Goal: Check status

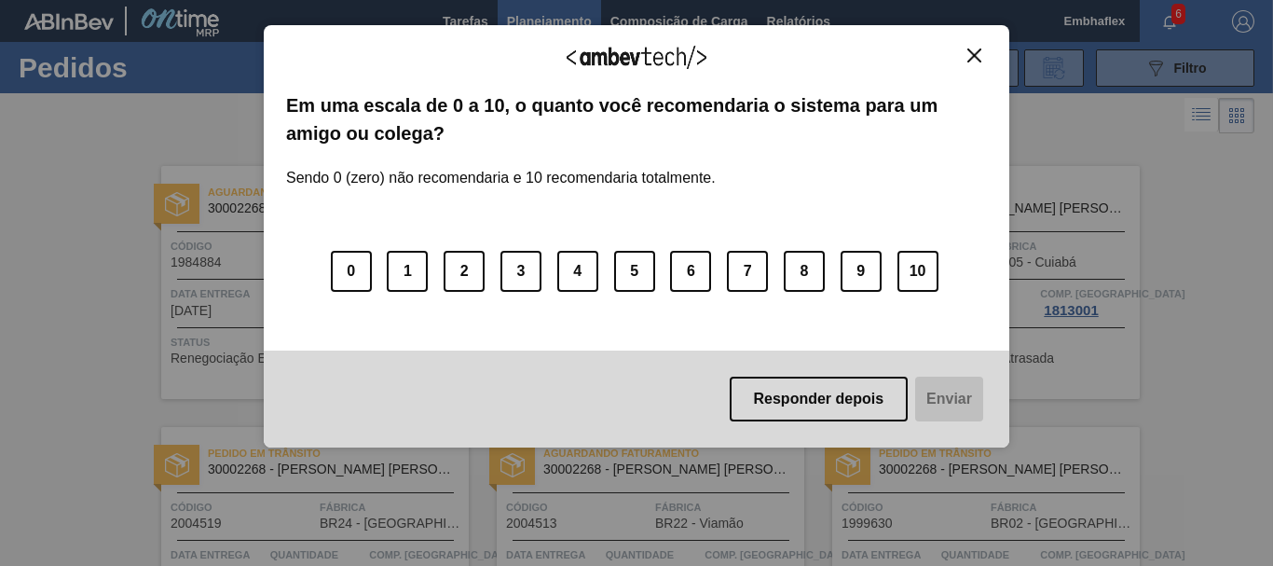
click at [984, 56] on button "Close" at bounding box center [974, 56] width 25 height 16
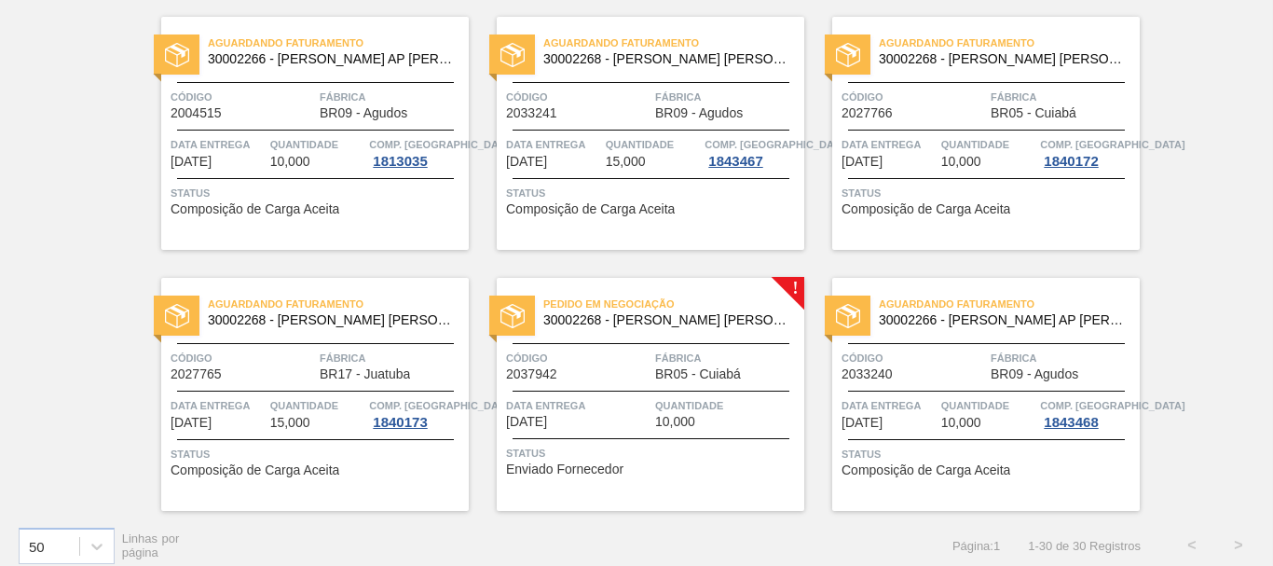
scroll to position [2250, 0]
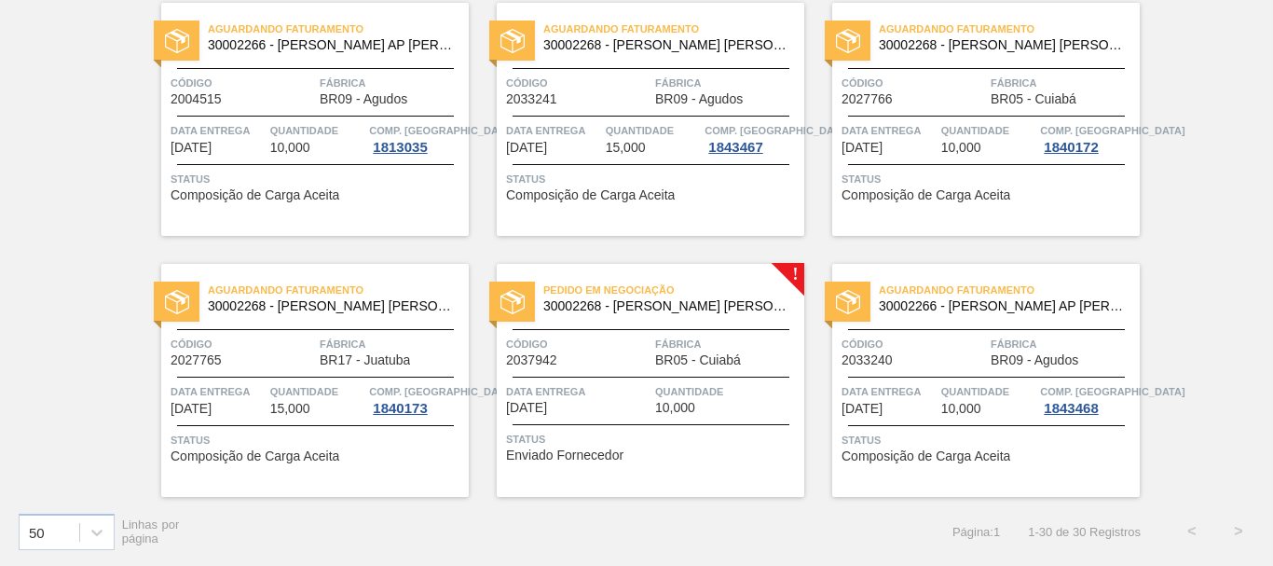
click at [785, 425] on div "Pedido em Negociação 30002268 - [PERSON_NAME] [PERSON_NAME] AF IN65 Código 2037…" at bounding box center [651, 380] width 308 height 233
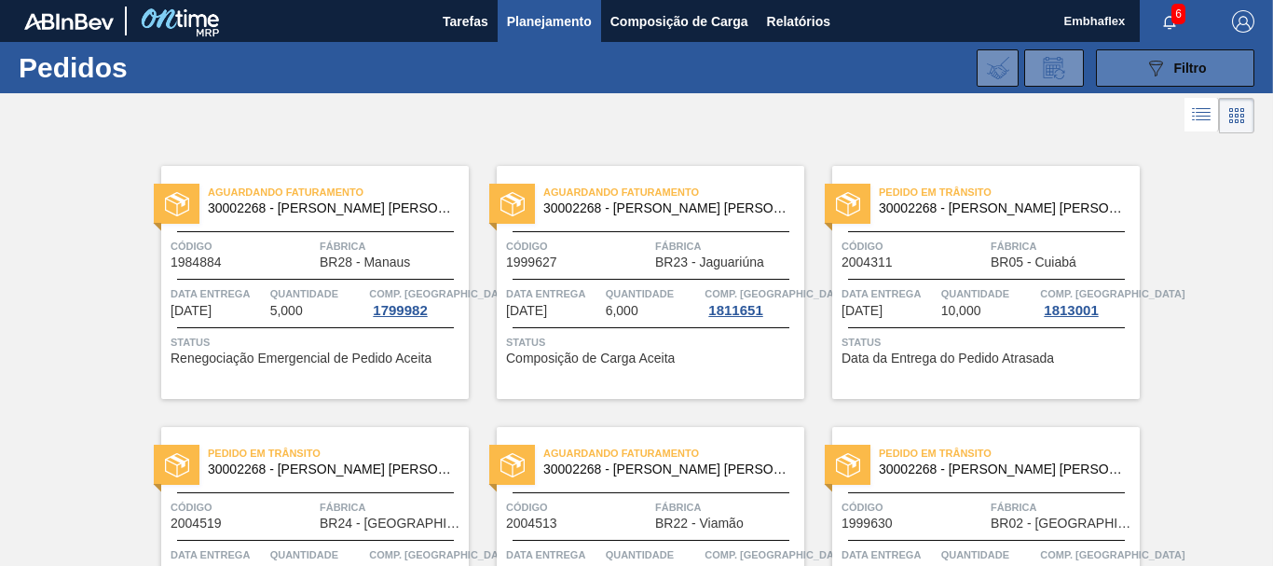
click at [1132, 78] on button "089F7B8B-B2A5-4AFE-B5C0-19BA573D28AC Filtro" at bounding box center [1175, 67] width 158 height 37
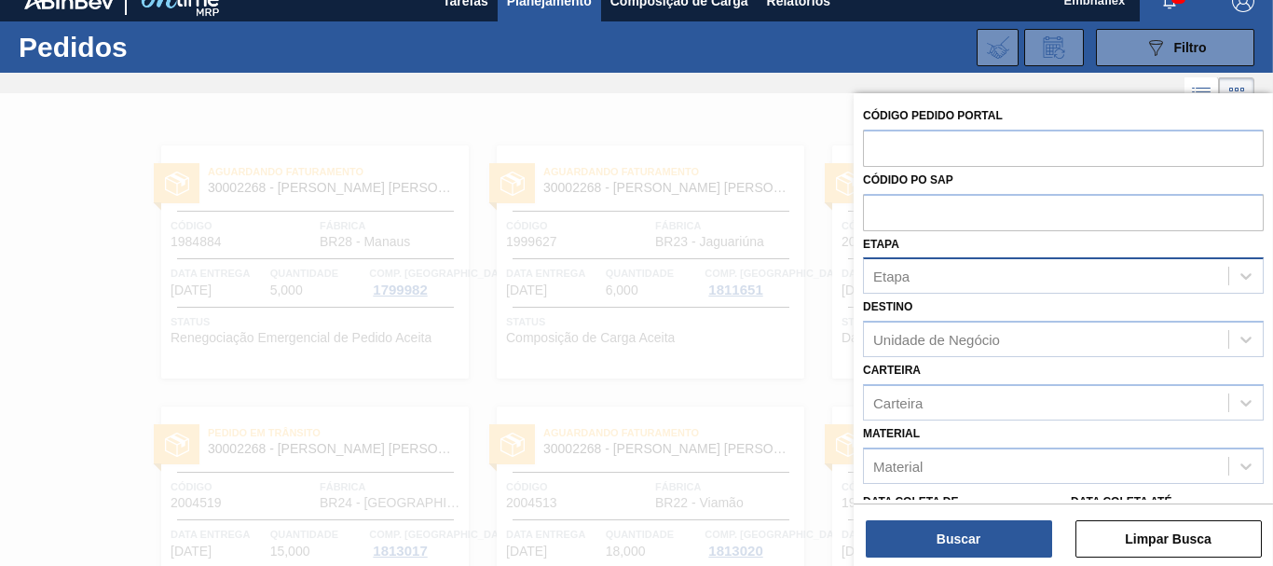
click at [938, 292] on div "Etapa" at bounding box center [1063, 275] width 401 height 36
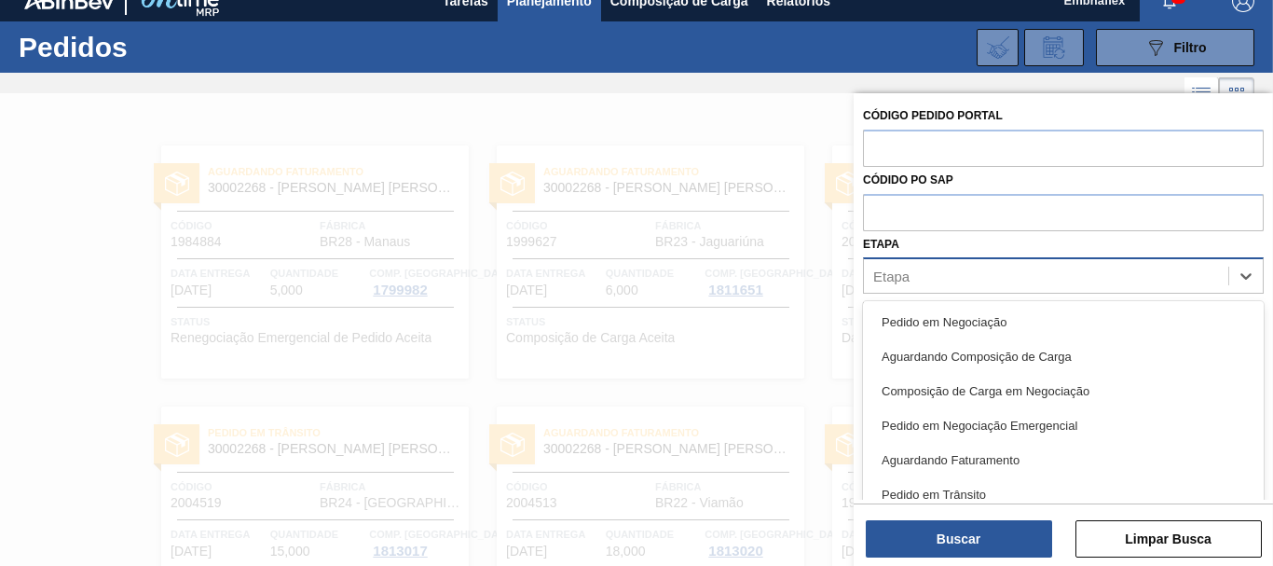
scroll to position [22, 0]
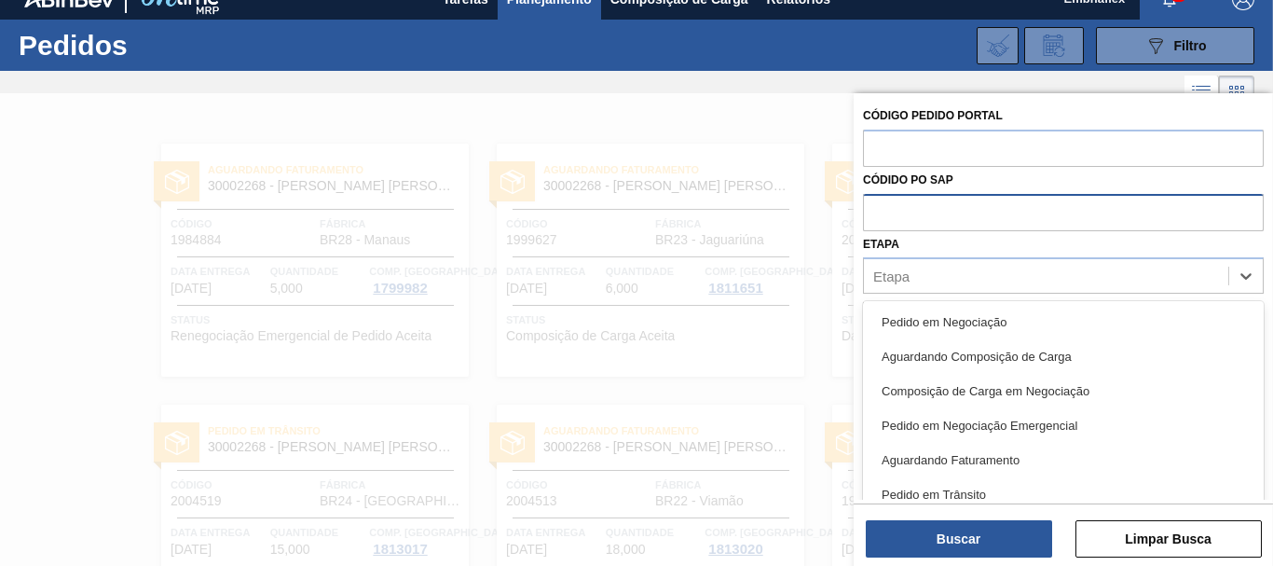
click at [950, 205] on input "text" at bounding box center [1063, 211] width 401 height 35
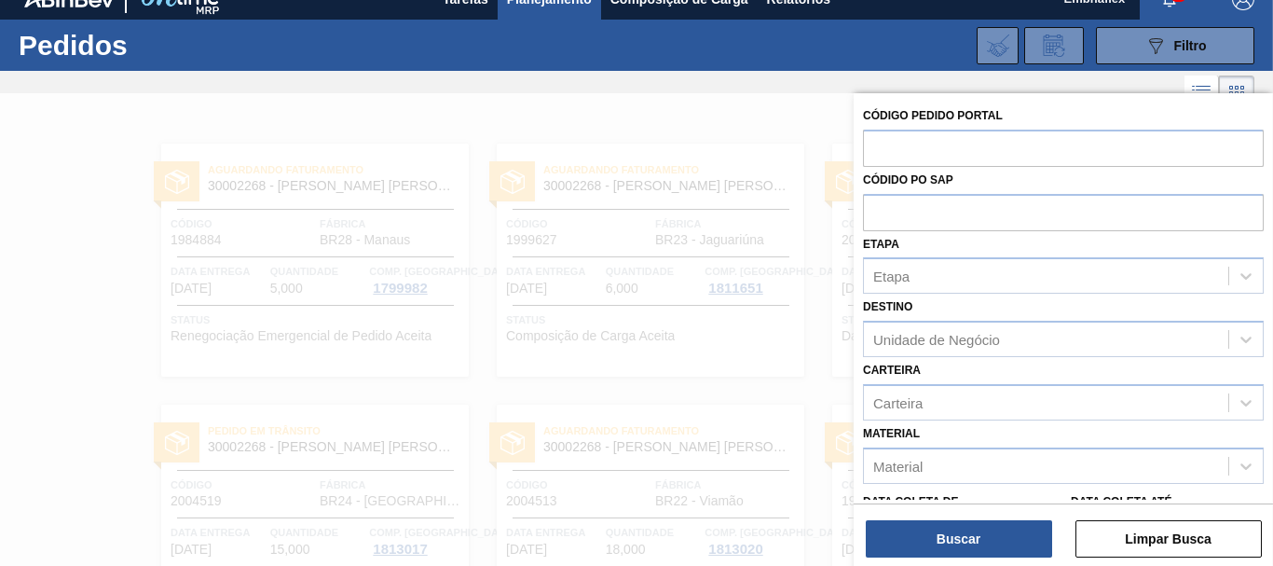
click at [911, 365] on label "Carteira" at bounding box center [892, 369] width 58 height 13
click at [875, 394] on input "Carteira" at bounding box center [874, 402] width 2 height 16
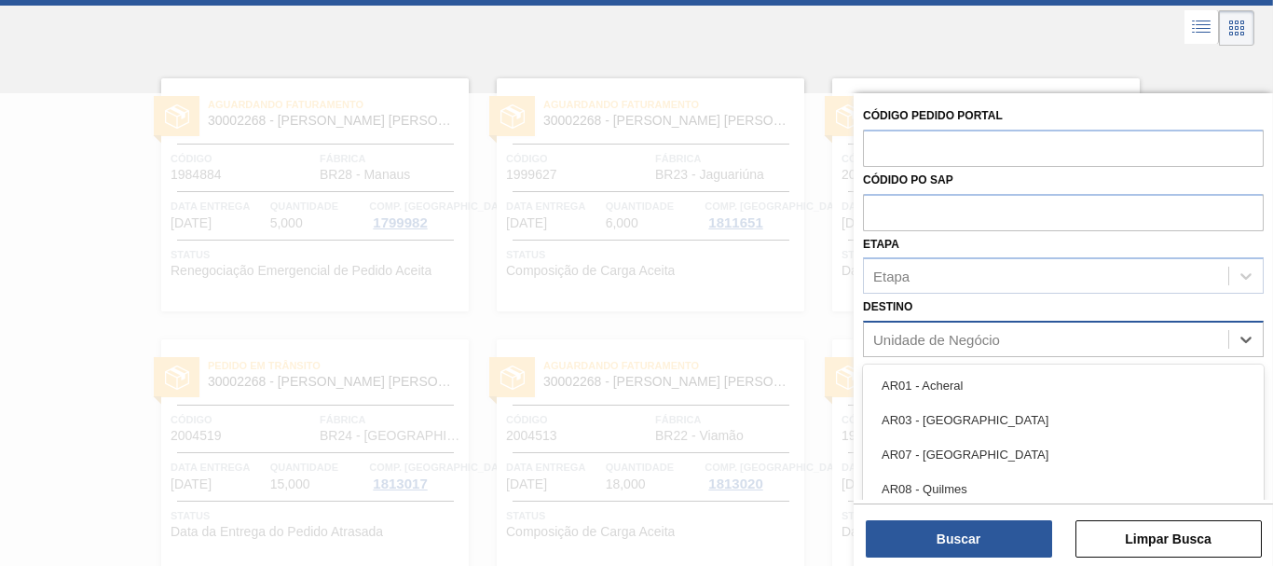
click at [911, 343] on div "Unidade de Negócio" at bounding box center [936, 340] width 127 height 16
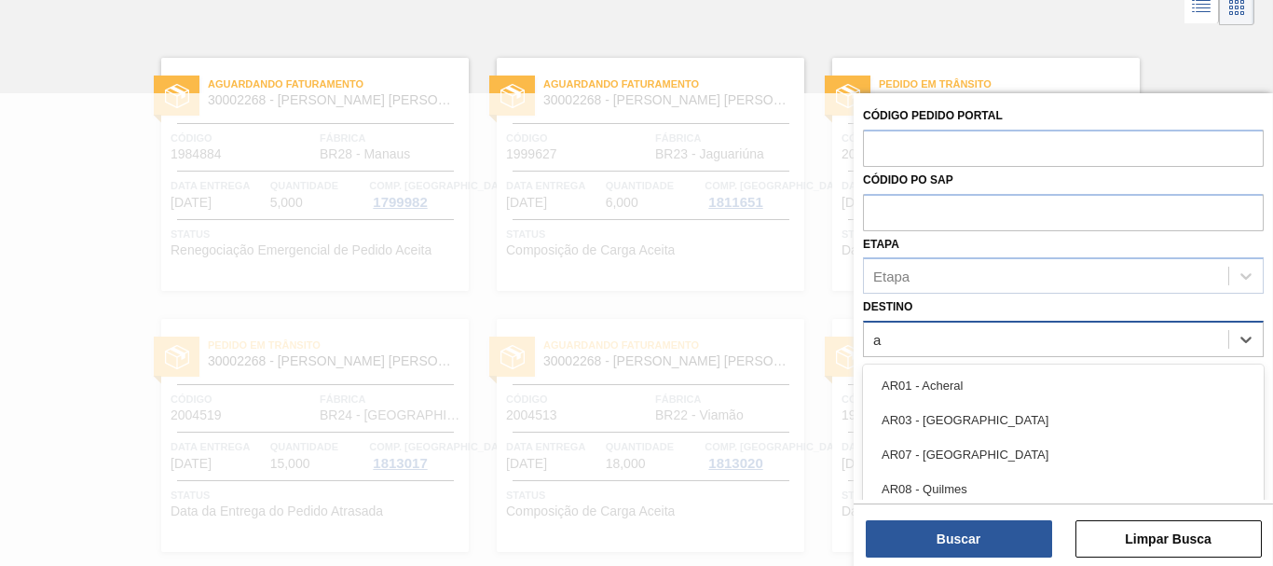
type input "ag"
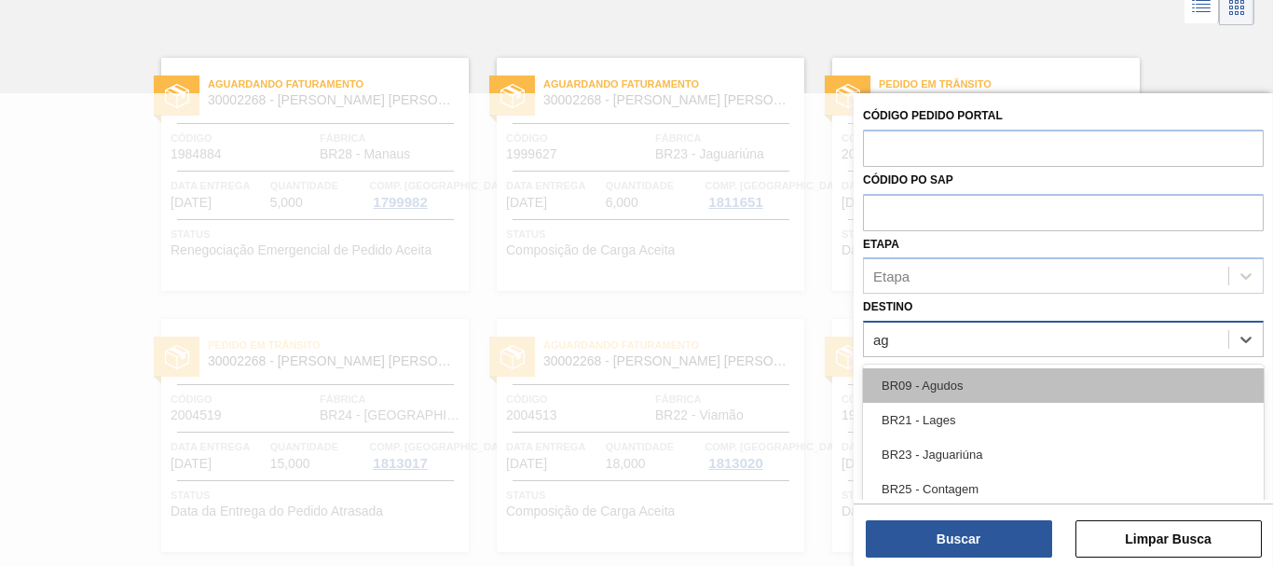
click at [961, 382] on div "BR09 - Agudos" at bounding box center [1063, 385] width 401 height 34
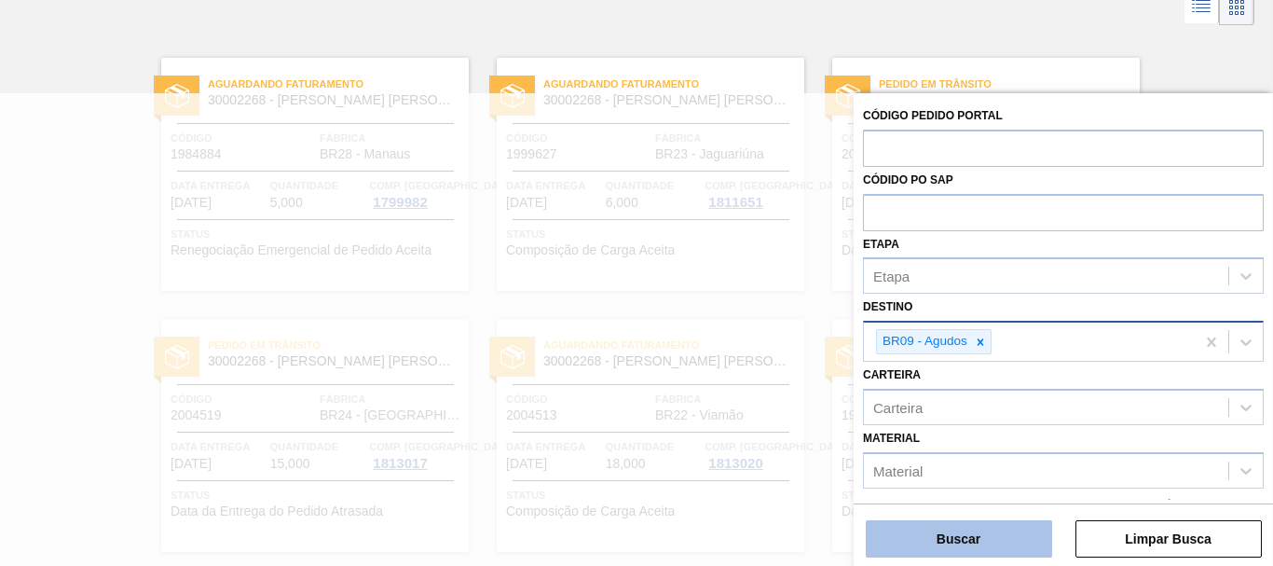
click at [1007, 550] on button "Buscar" at bounding box center [959, 538] width 186 height 37
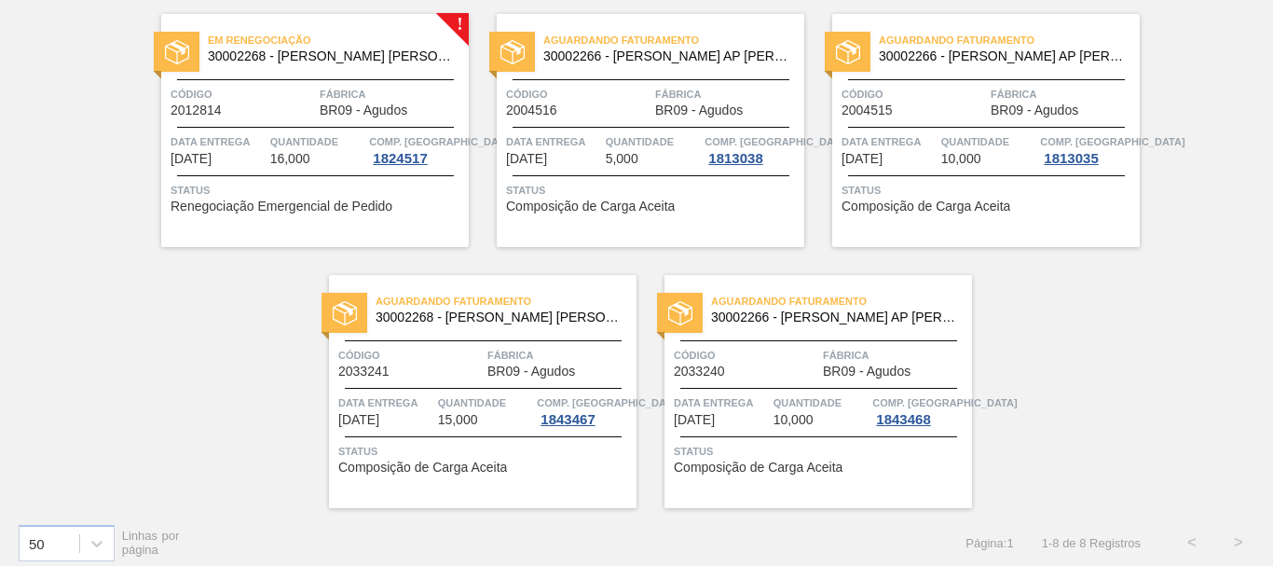
scroll to position [424, 0]
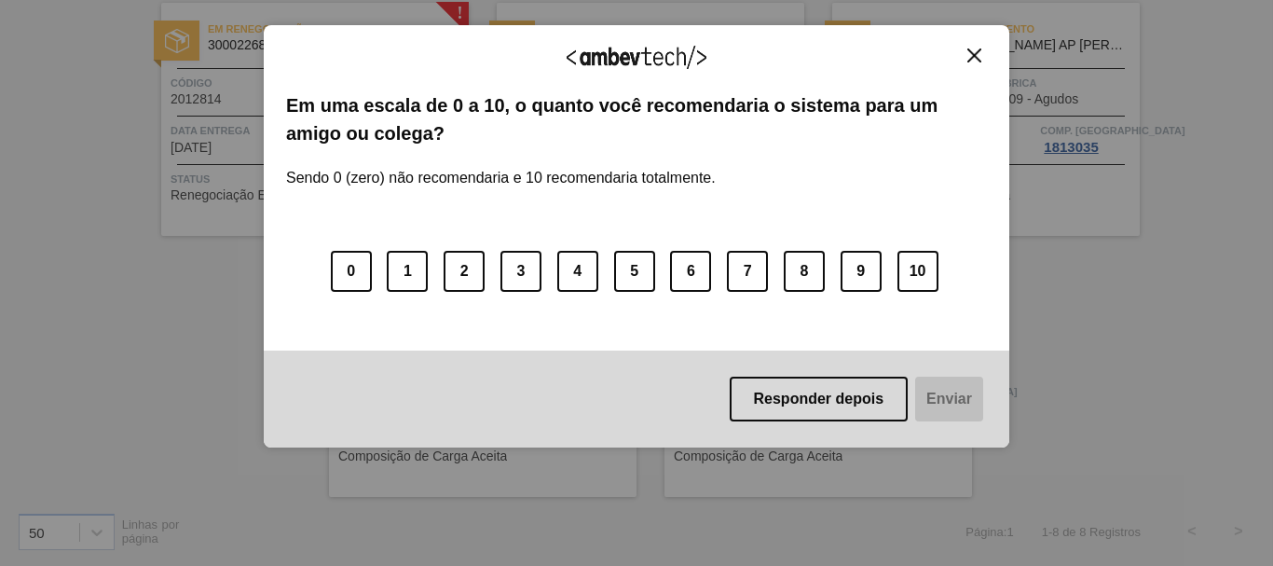
click at [1052, 197] on div "Agradecemos seu feedback! Em uma escala de 0 a 10, o quanto você recomendaria o…" at bounding box center [636, 283] width 1273 height 566
